Goal: Task Accomplishment & Management: Use online tool/utility

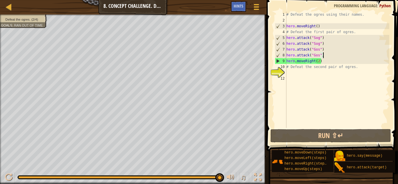
scroll to position [3, 0]
click at [318, 72] on div "# Defeat the ogres using their names. hero . moveRight ( ) # Defeat the first p…" at bounding box center [337, 76] width 104 height 128
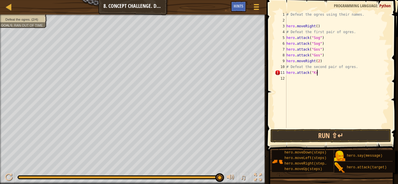
scroll to position [3, 4]
type textarea "hero.attack("Kro")"
type textarea "hero.attack("Ergo")"
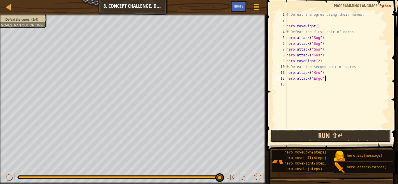
click at [338, 130] on button "Run ⇧↵" at bounding box center [330, 135] width 121 height 13
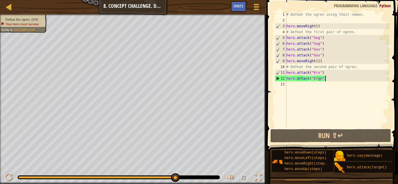
click at [291, 85] on div "# Defeat the ogres using their names. hero . moveRight ( ) # Defeat the first p…" at bounding box center [337, 76] width 104 height 128
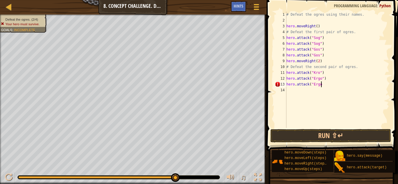
scroll to position [3, 5]
type textarea "hero.attack("Ergo")"
type textarea "hero.attack("Kro")"
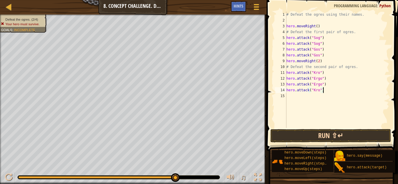
type textarea "hero.attack("Kro")"
click at [306, 135] on button "Run ⇧↵" at bounding box center [330, 135] width 121 height 13
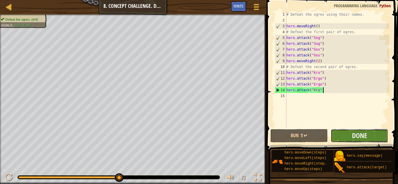
click at [347, 130] on button "Done" at bounding box center [358, 135] width 57 height 13
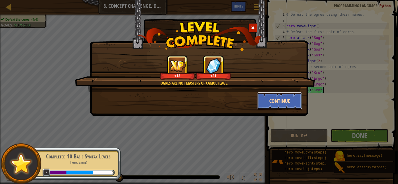
click at [269, 98] on button "Continue" at bounding box center [279, 100] width 45 height 17
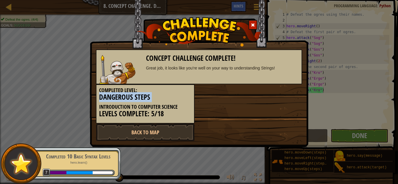
click at [271, 100] on div "Completed Level: Dangerous Steps Introduction to Computer Science Levels Comple…" at bounding box center [198, 103] width 215 height 39
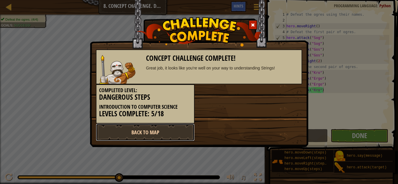
click at [164, 129] on link "Back to Map" at bounding box center [145, 132] width 99 height 17
